Goal: Find specific page/section: Find specific page/section

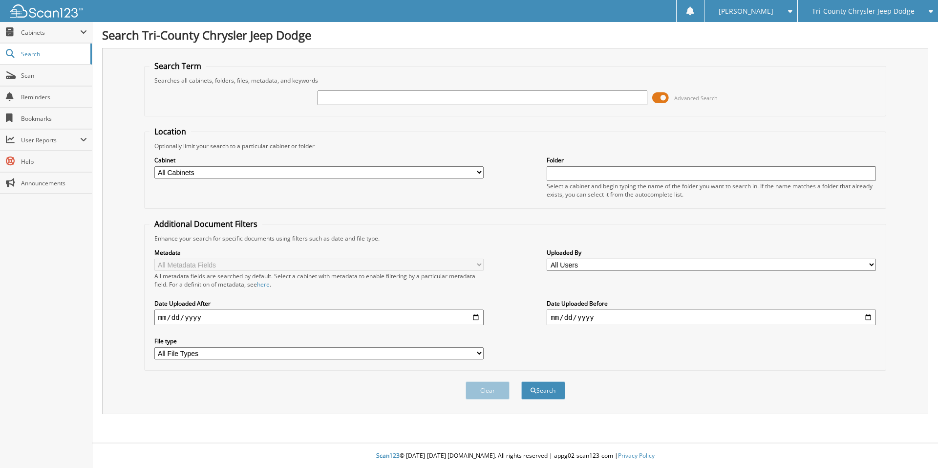
click at [361, 99] on input "text" at bounding box center [482, 97] width 329 height 15
type input "[PERSON_NAME]"
click at [521, 381] on button "Search" at bounding box center [543, 390] width 44 height 18
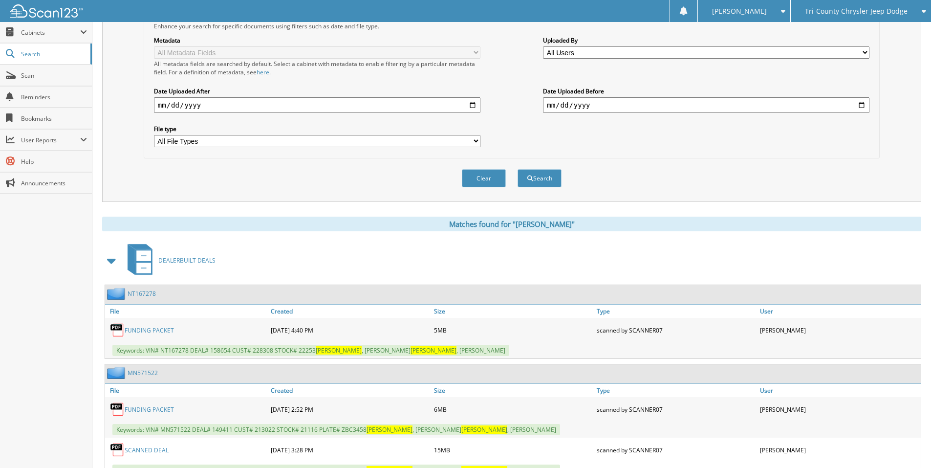
scroll to position [228, 0]
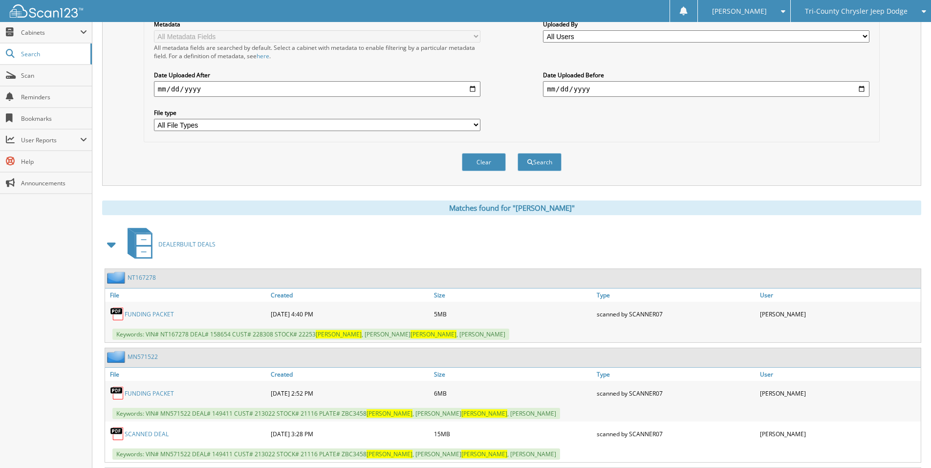
click at [161, 395] on link "FUNDING PACKET" at bounding box center [149, 393] width 49 height 8
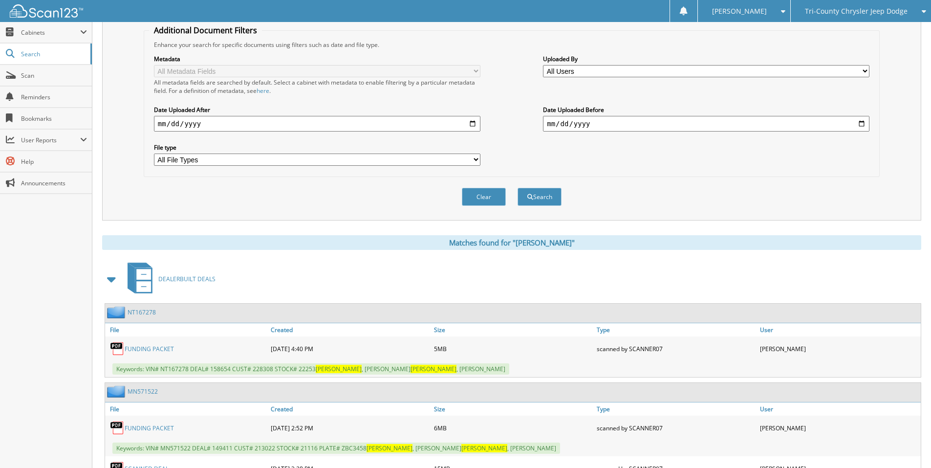
scroll to position [130, 0]
